Goal: Browse casually

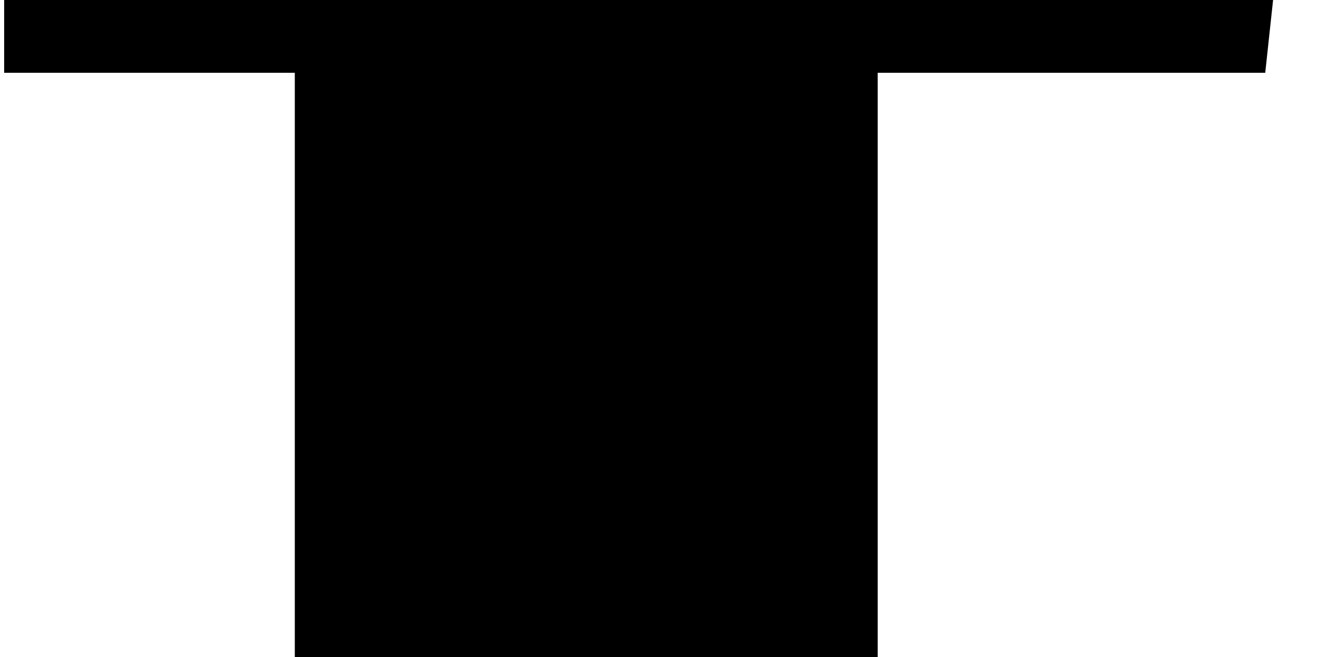
scroll to position [1657, 0]
